Goal: Task Accomplishment & Management: Complete application form

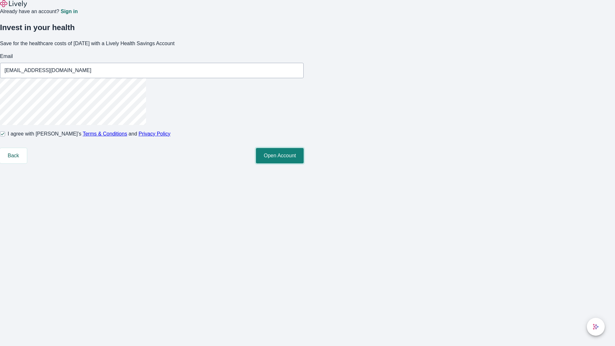
click at [304, 163] on button "Open Account" at bounding box center [280, 155] width 48 height 15
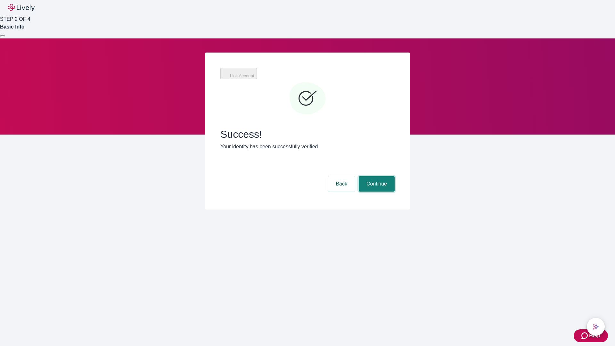
click at [376, 176] on button "Continue" at bounding box center [377, 183] width 36 height 15
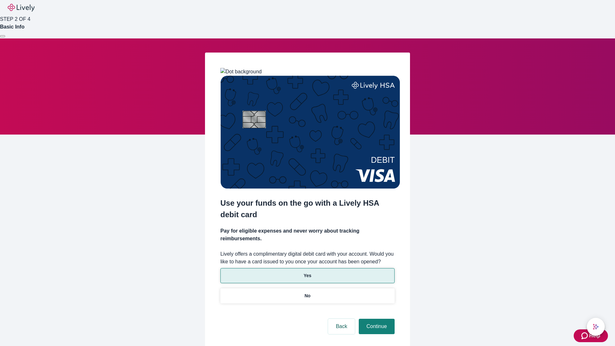
click at [307, 272] on p "Yes" at bounding box center [308, 275] width 8 height 7
click at [376, 319] on button "Continue" at bounding box center [377, 326] width 36 height 15
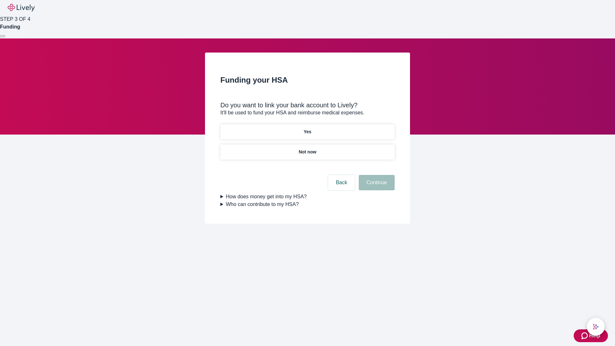
click at [307, 149] on p "Not now" at bounding box center [308, 152] width 18 height 7
click at [376, 186] on button "Continue" at bounding box center [377, 182] width 36 height 15
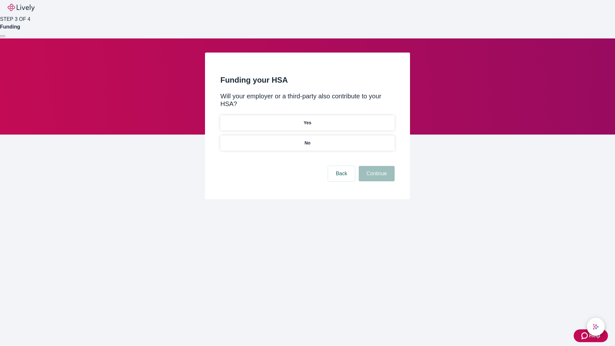
click at [307, 140] on p "No" at bounding box center [308, 143] width 6 height 7
click at [376, 166] on button "Continue" at bounding box center [377, 173] width 36 height 15
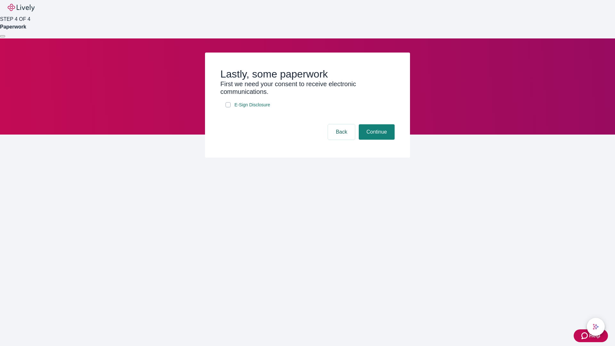
click at [228, 107] on input "E-Sign Disclosure" at bounding box center [228, 104] width 5 height 5
checkbox input "true"
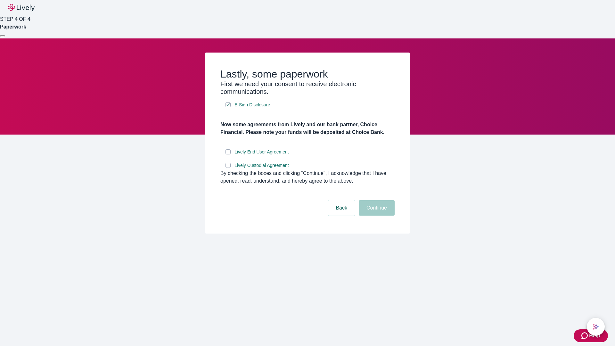
click at [228, 154] on input "Lively End User Agreement" at bounding box center [228, 151] width 5 height 5
checkbox input "true"
click at [228, 168] on input "Lively Custodial Agreement" at bounding box center [228, 165] width 5 height 5
checkbox input "true"
click at [376, 216] on button "Continue" at bounding box center [377, 207] width 36 height 15
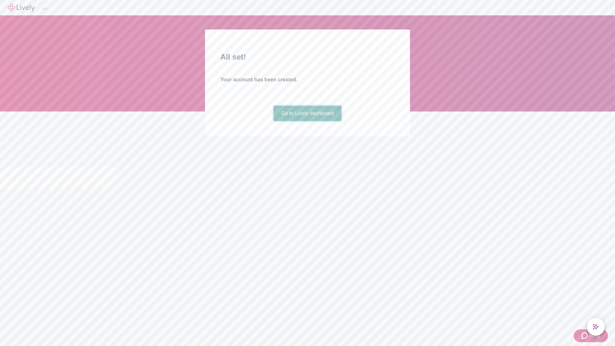
click at [307, 121] on link "Go to Lively dashboard" at bounding box center [308, 113] width 68 height 15
